Goal: Information Seeking & Learning: Learn about a topic

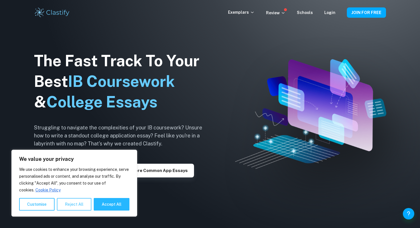
click at [71, 200] on button "Reject All" at bounding box center [74, 204] width 35 height 13
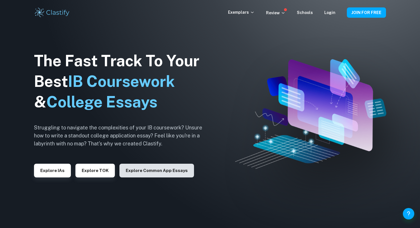
click at [124, 175] on button "Explore Common App essays" at bounding box center [156, 171] width 75 height 14
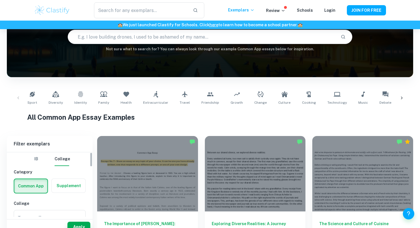
scroll to position [66, 0]
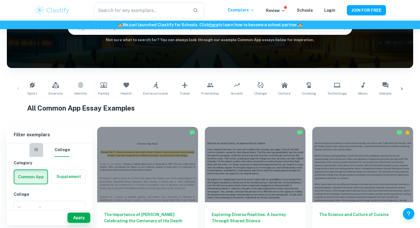
click at [37, 151] on button "IB" at bounding box center [36, 150] width 14 height 14
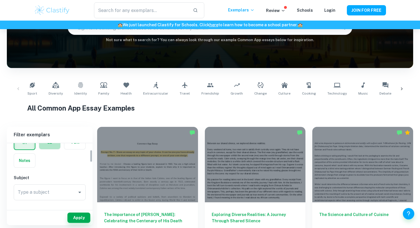
click at [46, 146] on label "button" at bounding box center [49, 142] width 21 height 14
click at [0, 0] on input "radio" at bounding box center [0, 0] width 0 height 0
click at [40, 194] on input "Type a subject" at bounding box center [45, 192] width 58 height 11
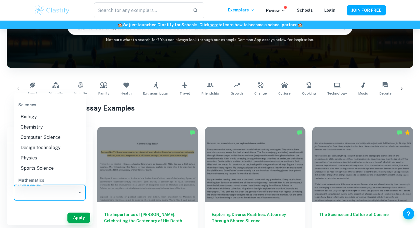
scroll to position [646, 0]
click at [38, 167] on li "Sports Science" at bounding box center [50, 168] width 72 height 10
type input "Sports Science"
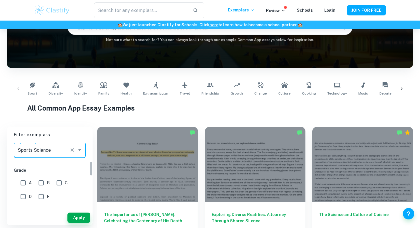
scroll to position [76, 0]
click at [25, 182] on input "A" at bounding box center [22, 182] width 11 height 11
checkbox input "true"
click at [37, 182] on input "B" at bounding box center [40, 182] width 11 height 11
checkbox input "true"
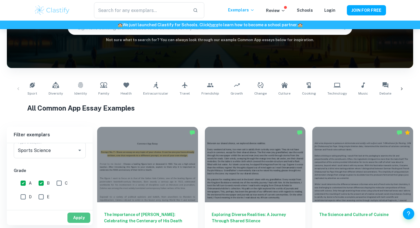
click at [74, 217] on button "Apply" at bounding box center [78, 218] width 23 height 10
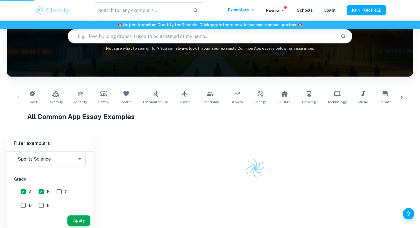
scroll to position [50, 0]
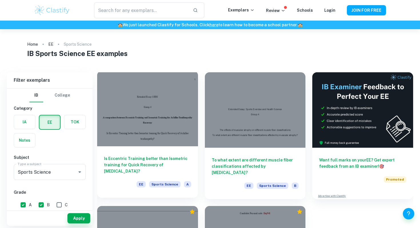
scroll to position [1, 0]
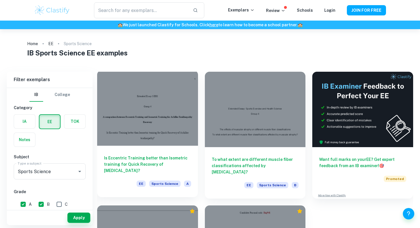
click at [144, 137] on div at bounding box center [147, 107] width 101 height 75
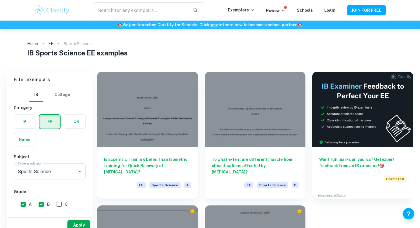
scroll to position [13, 0]
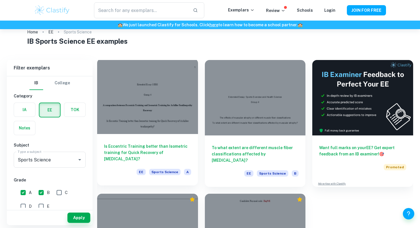
click at [176, 115] on div at bounding box center [147, 96] width 101 height 75
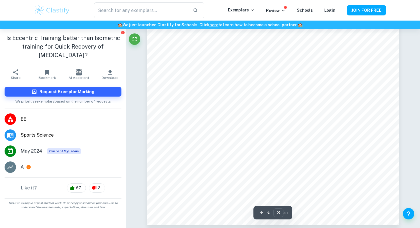
scroll to position [876, 0]
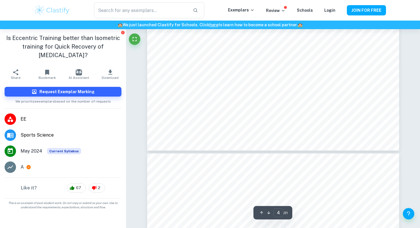
type input "5"
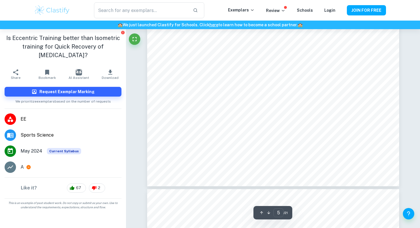
scroll to position [1573, 0]
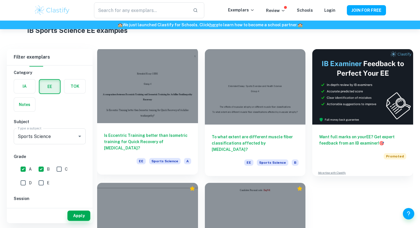
scroll to position [21, 0]
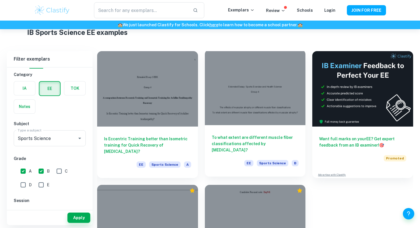
click at [227, 103] on div at bounding box center [255, 87] width 101 height 75
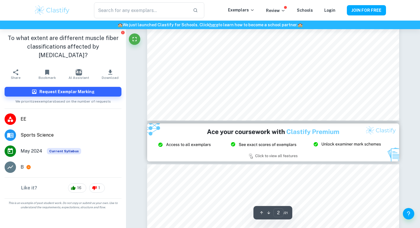
type input "3"
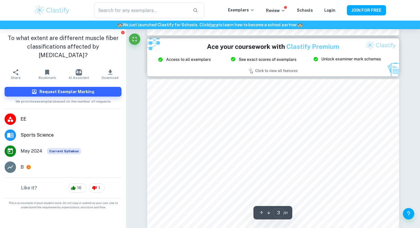
scroll to position [671, 0]
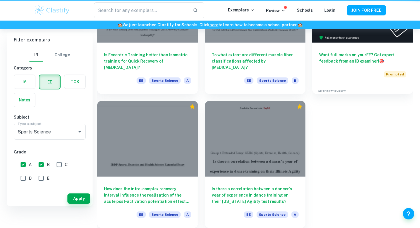
scroll to position [21, 0]
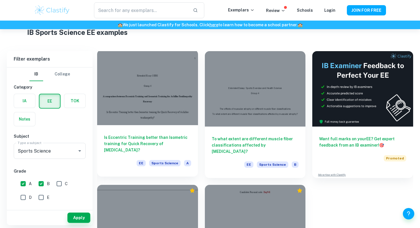
click at [132, 109] on div at bounding box center [147, 87] width 101 height 75
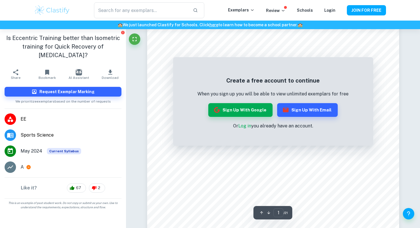
scroll to position [56, 0]
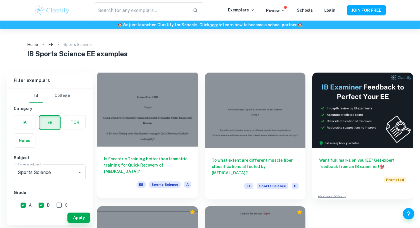
click at [148, 113] on div at bounding box center [147, 108] width 101 height 75
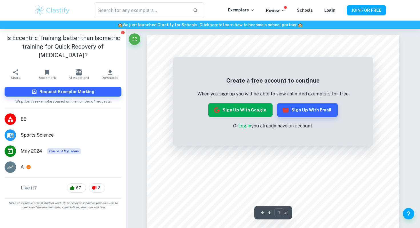
click at [247, 110] on button "Sign up with Google" at bounding box center [240, 110] width 64 height 14
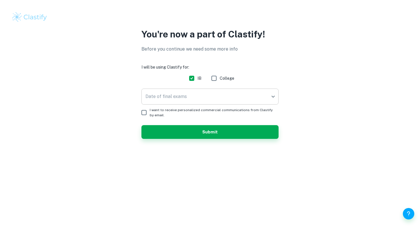
click at [235, 95] on body "We value your privacy We use cookies to enhance your browsing experience, serve…" at bounding box center [210, 114] width 420 height 228
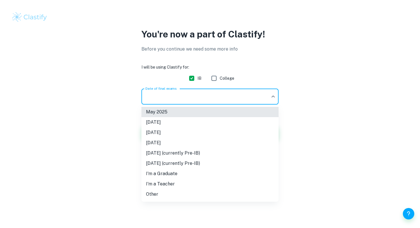
click at [181, 133] on li "[DATE]" at bounding box center [209, 132] width 137 height 10
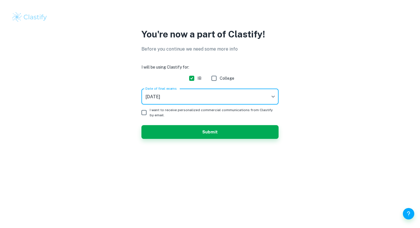
click at [144, 112] on input "I want to receive personalized commercial communications from Clastify by email." at bounding box center [143, 112] width 11 height 11
checkbox input "true"
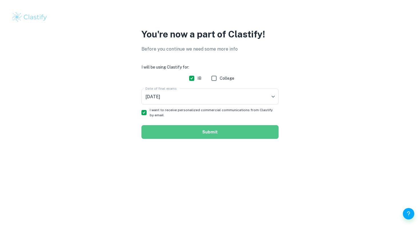
click at [176, 132] on button "Submit" at bounding box center [209, 132] width 137 height 14
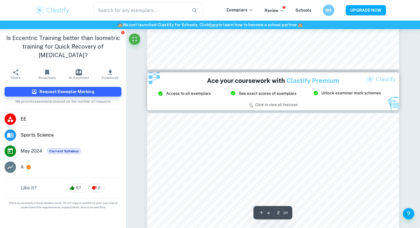
type input "3"
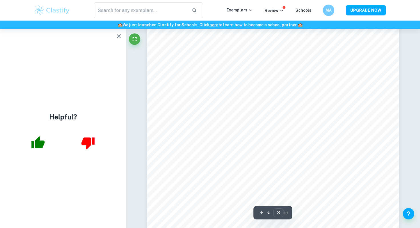
scroll to position [779, 0]
